Goal: Task Accomplishment & Management: Complete application form

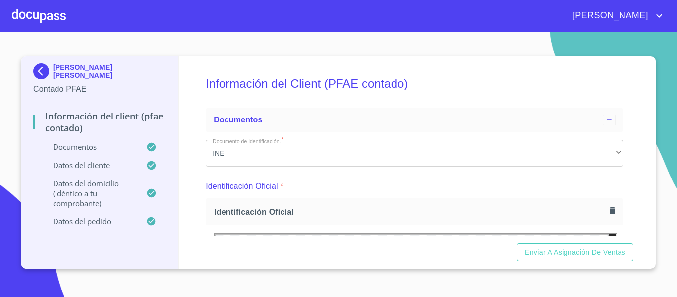
scroll to position [146, 0]
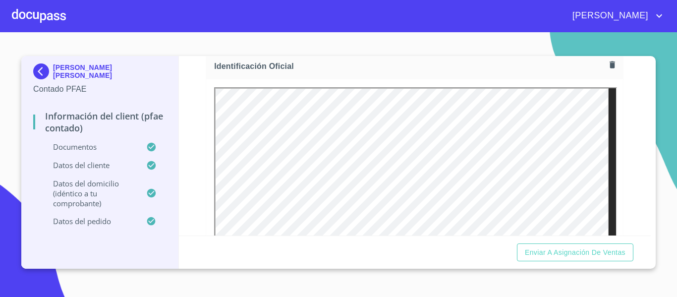
click at [51, 23] on div at bounding box center [39, 16] width 54 height 32
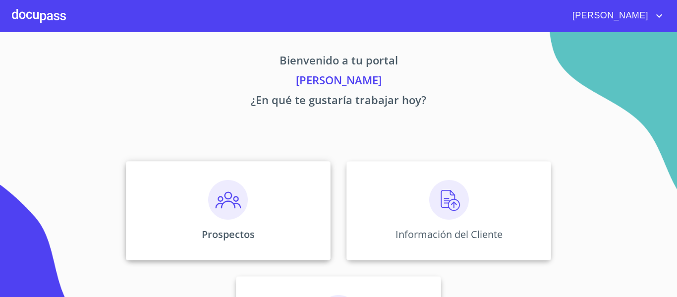
click at [215, 215] on img at bounding box center [228, 200] width 40 height 40
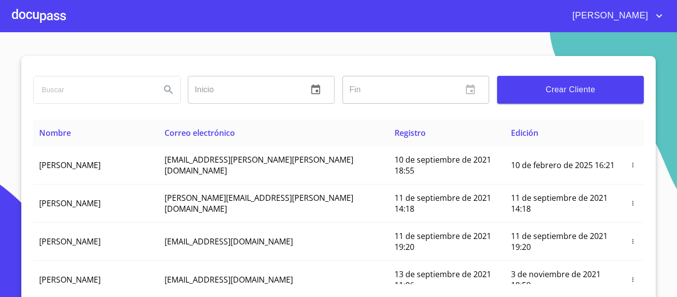
click at [83, 91] on input "search" at bounding box center [93, 89] width 119 height 27
type input "[PERSON_NAME]"
click at [163, 95] on icon "Search" at bounding box center [169, 90] width 12 height 12
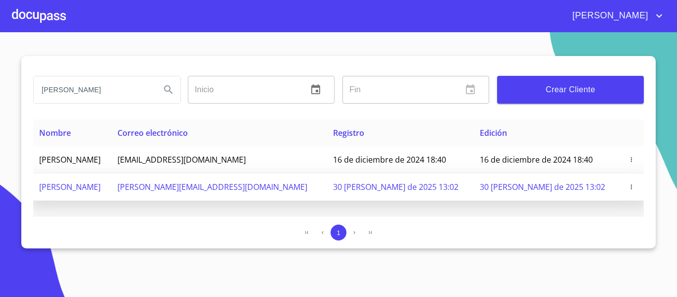
click at [257, 190] on span "[PERSON_NAME][EMAIL_ADDRESS][DOMAIN_NAME]" at bounding box center [213, 186] width 190 height 11
click at [629, 187] on icon "button" at bounding box center [631, 186] width 7 height 7
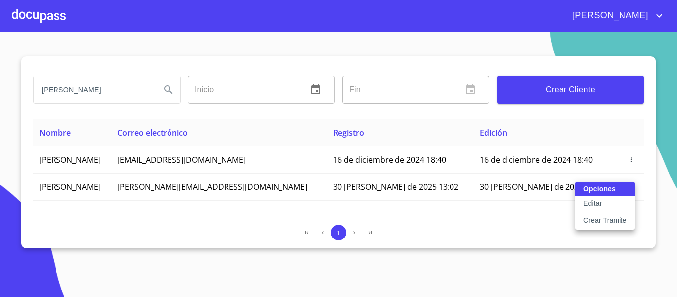
click at [589, 204] on p "Editar" at bounding box center [593, 203] width 18 height 10
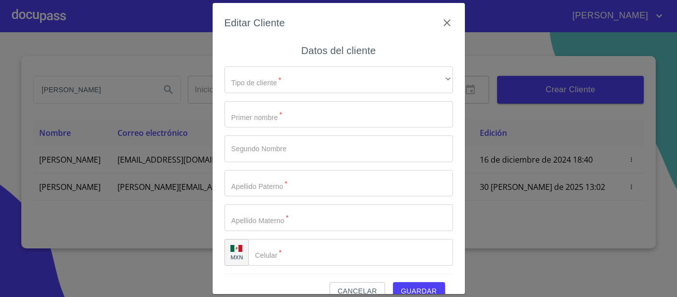
type input "[PERSON_NAME]"
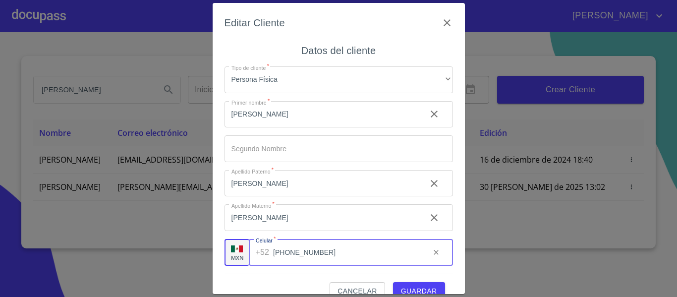
click at [312, 247] on input "[PHONE_NUMBER]" at bounding box center [347, 252] width 149 height 27
type input "3"
type input "[PHONE_NUMBER]"
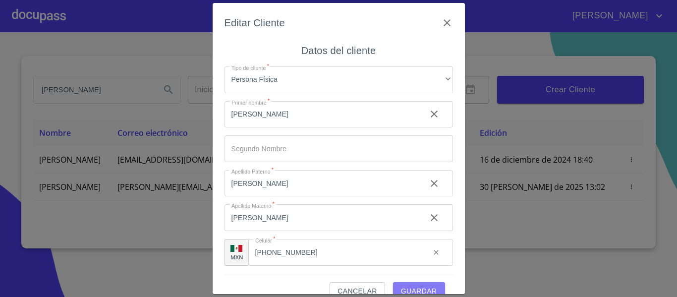
click at [423, 289] on span "Guardar" at bounding box center [419, 291] width 36 height 12
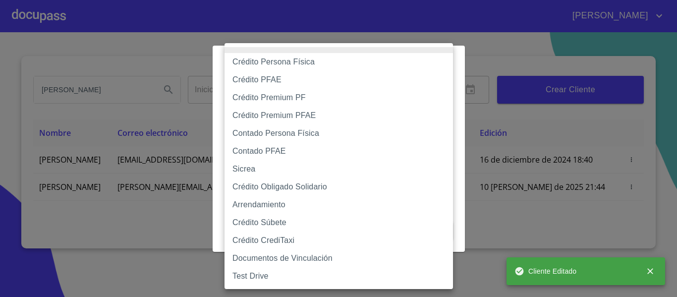
click at [272, 98] on body "[PERSON_NAME] ​ Fin ​ Crear Cliente Nombre Correo electrónico Registro Edición …" at bounding box center [338, 148] width 677 height 297
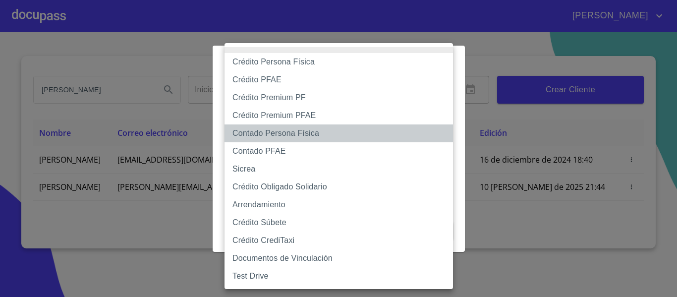
click at [276, 130] on li "Contado Persona Física" at bounding box center [339, 133] width 229 height 18
type input "60bf975b0d9865ccc2471536"
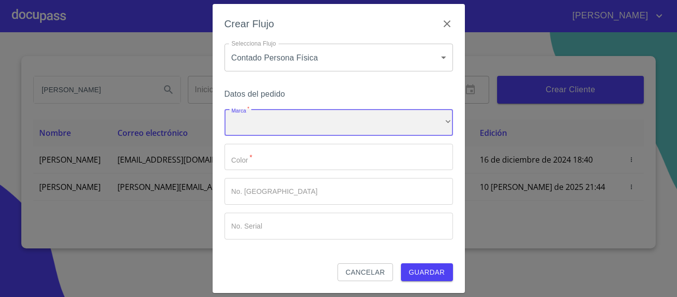
click at [275, 124] on div "​" at bounding box center [339, 122] width 229 height 27
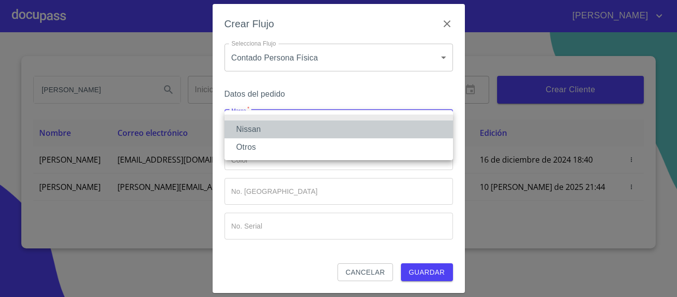
click at [252, 128] on li "Nissan" at bounding box center [339, 129] width 229 height 18
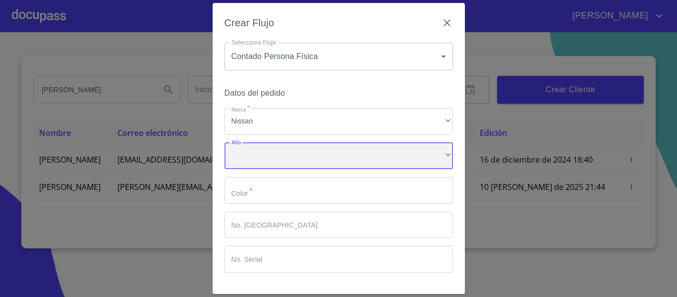
click at [253, 150] on div "​" at bounding box center [339, 156] width 229 height 27
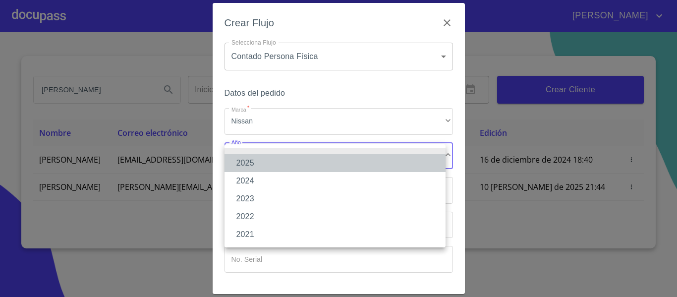
click at [244, 168] on li "2025" at bounding box center [335, 163] width 221 height 18
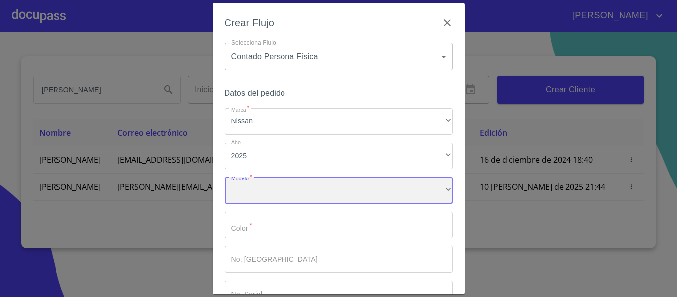
click at [263, 190] on div "​" at bounding box center [339, 190] width 229 height 27
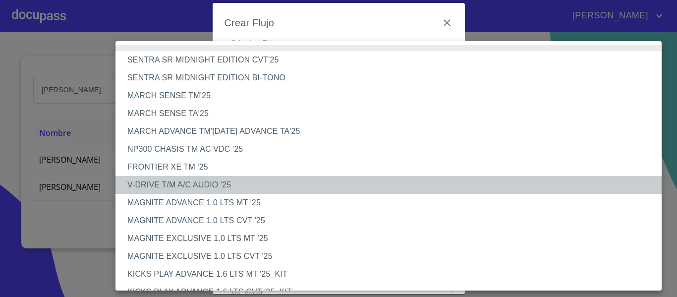
click at [203, 181] on li "V-DRIVE T/M A/C AUDIO '25" at bounding box center [393, 185] width 554 height 18
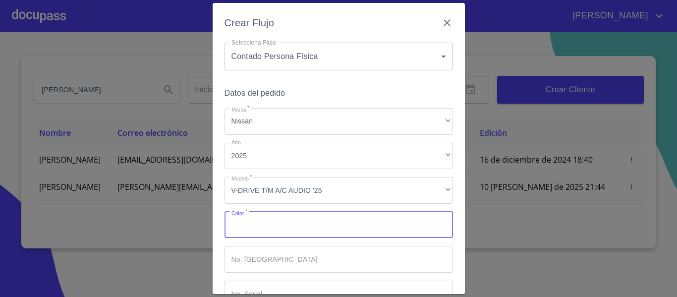
click at [356, 230] on input "Marca   *" at bounding box center [339, 225] width 229 height 27
type input "[PERSON_NAME]"
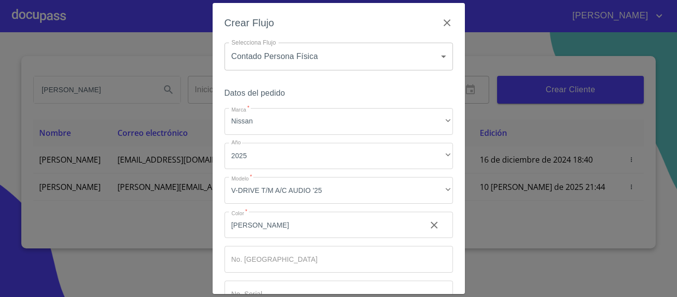
click at [455, 291] on div "Crear Flujo Selecciona Flujo Contado Persona Física 60bf975b0d9865ccc2471536 Se…" at bounding box center [339, 148] width 252 height 291
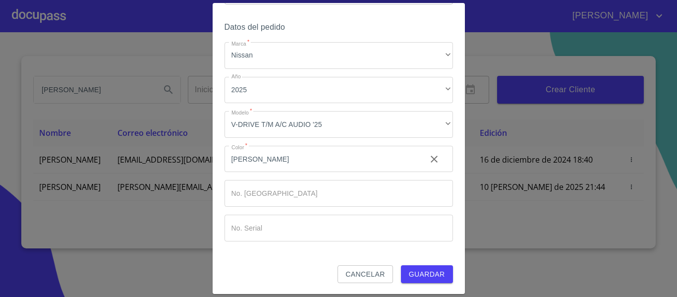
scroll to position [67, 0]
click at [416, 274] on span "Guardar" at bounding box center [427, 273] width 36 height 12
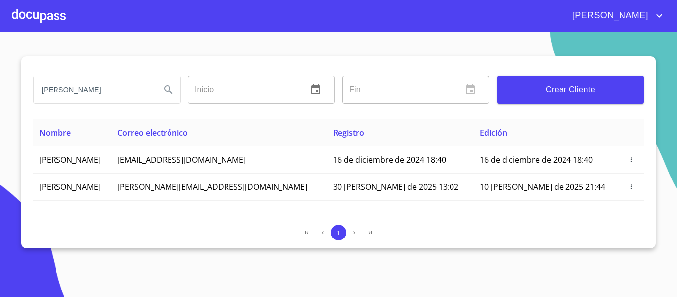
click at [57, 14] on div at bounding box center [39, 16] width 54 height 32
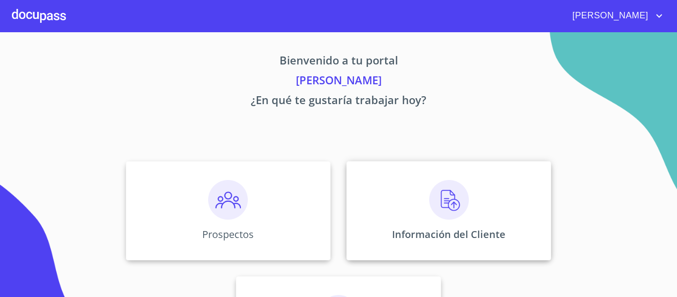
click at [394, 202] on div "Información del Cliente" at bounding box center [449, 210] width 205 height 99
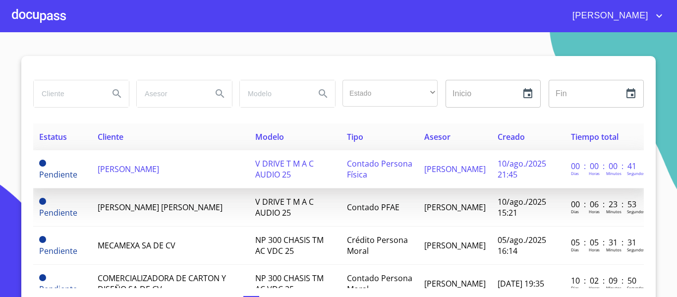
click at [184, 152] on td "[PERSON_NAME]" at bounding box center [171, 169] width 158 height 38
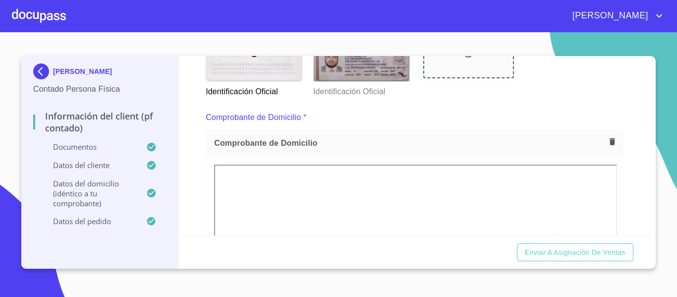
scroll to position [231, 0]
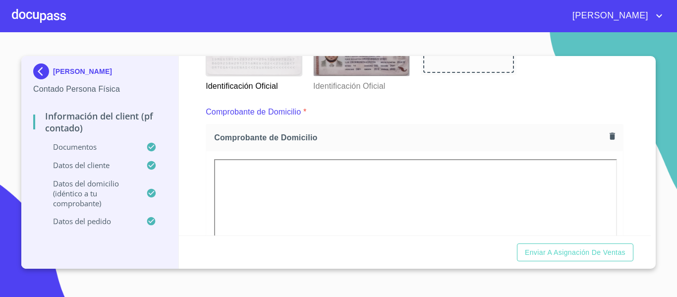
click at [637, 234] on div "Información del Client (PF contado) Documentos Documento de identificación.   *…" at bounding box center [415, 145] width 473 height 179
